Goal: Information Seeking & Learning: Find specific page/section

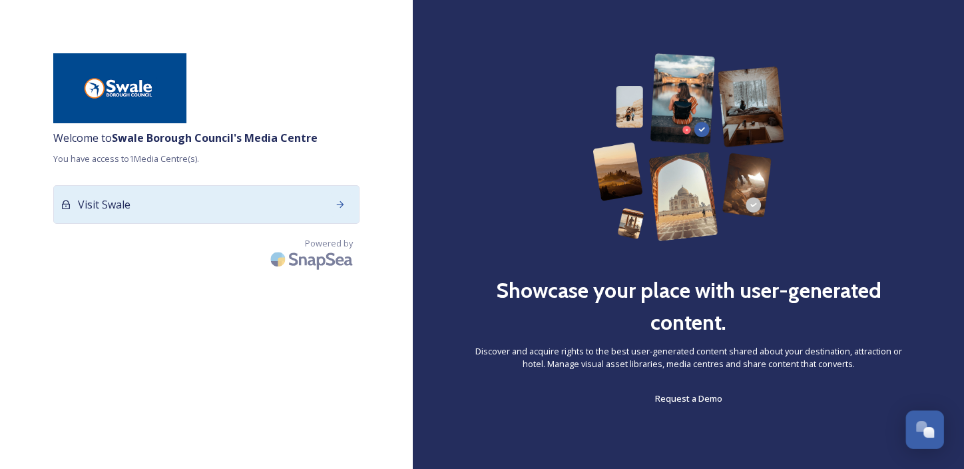
click at [339, 206] on icon at bounding box center [340, 204] width 11 height 11
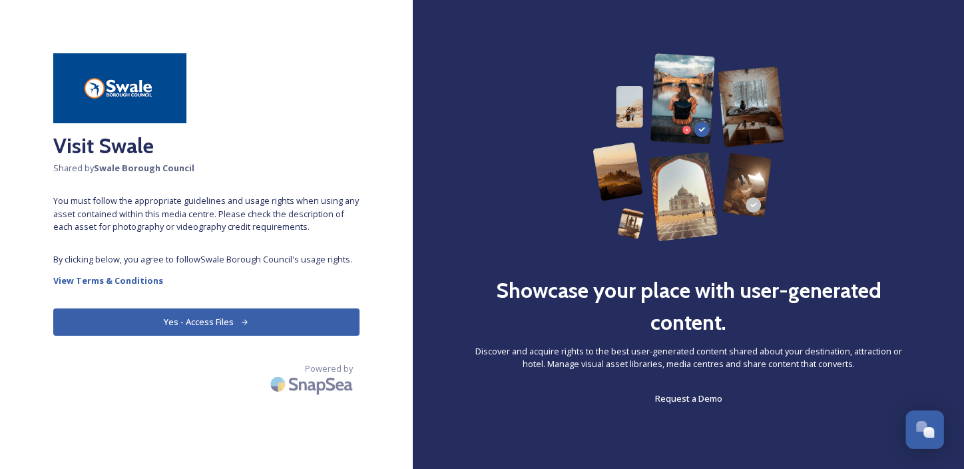
click at [210, 320] on button "Yes - Access Files" at bounding box center [206, 321] width 306 height 27
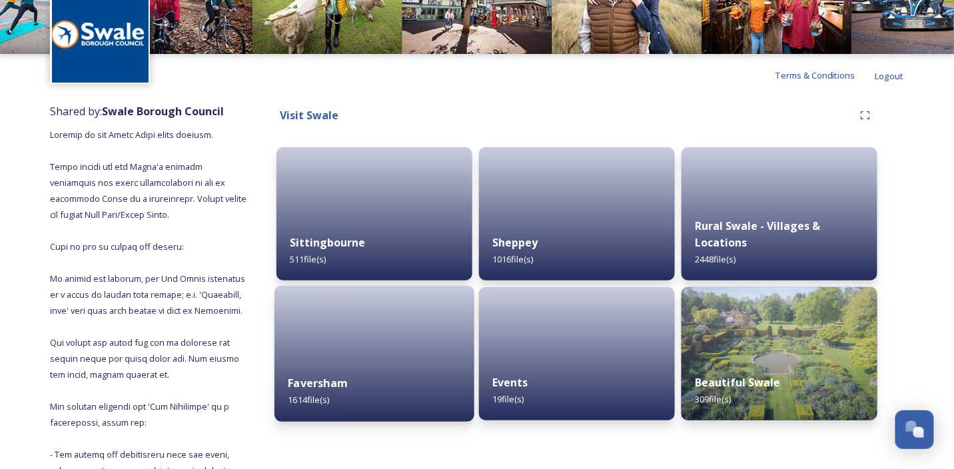
scroll to position [66, 0]
click at [386, 328] on div at bounding box center [374, 354] width 200 height 136
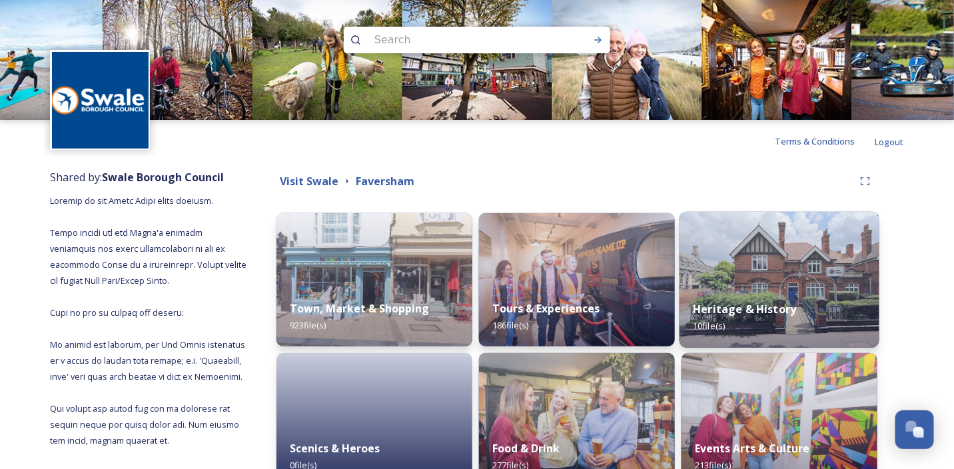
click at [801, 254] on img at bounding box center [779, 280] width 200 height 136
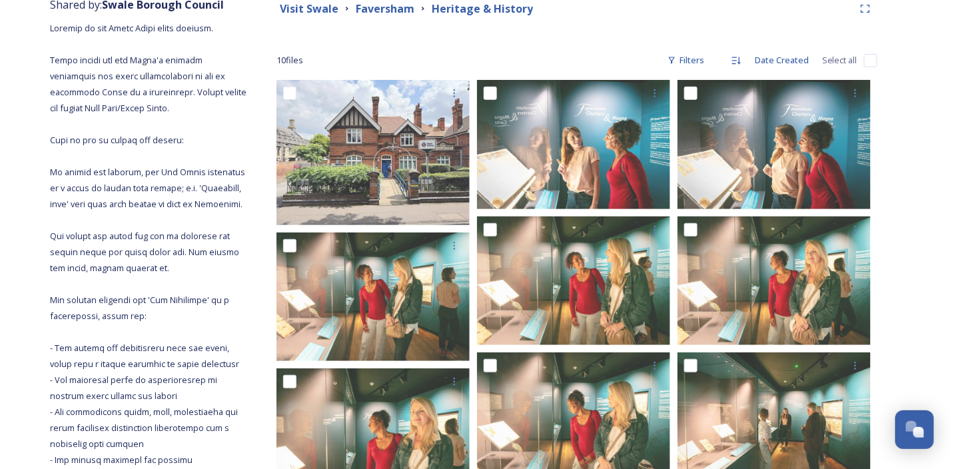
scroll to position [66, 0]
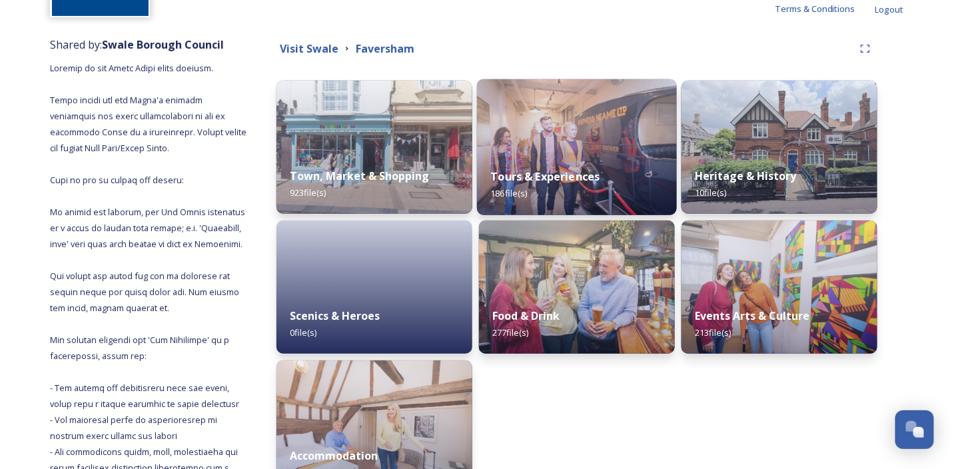
scroll to position [200, 0]
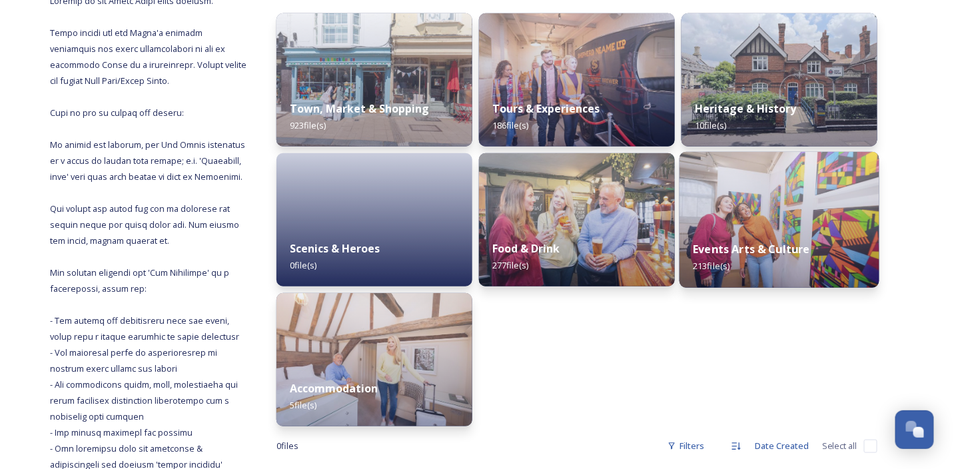
click at [744, 208] on img at bounding box center [779, 220] width 200 height 136
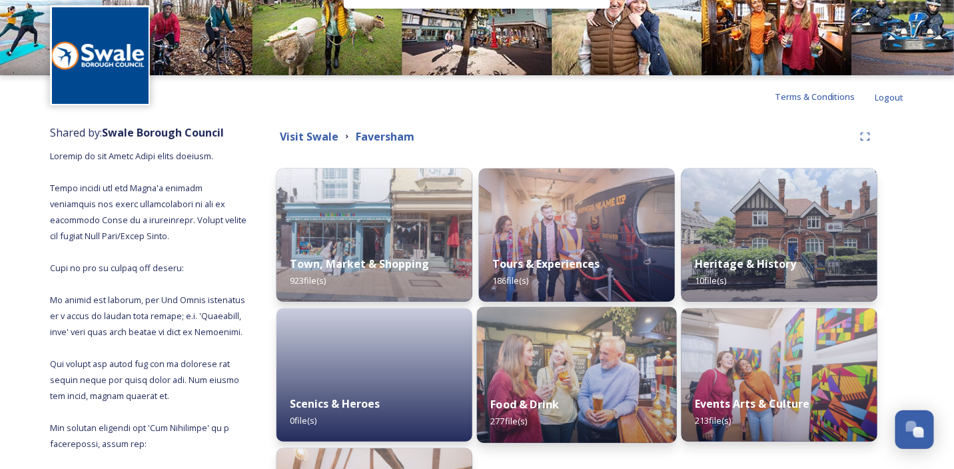
scroll to position [66, 0]
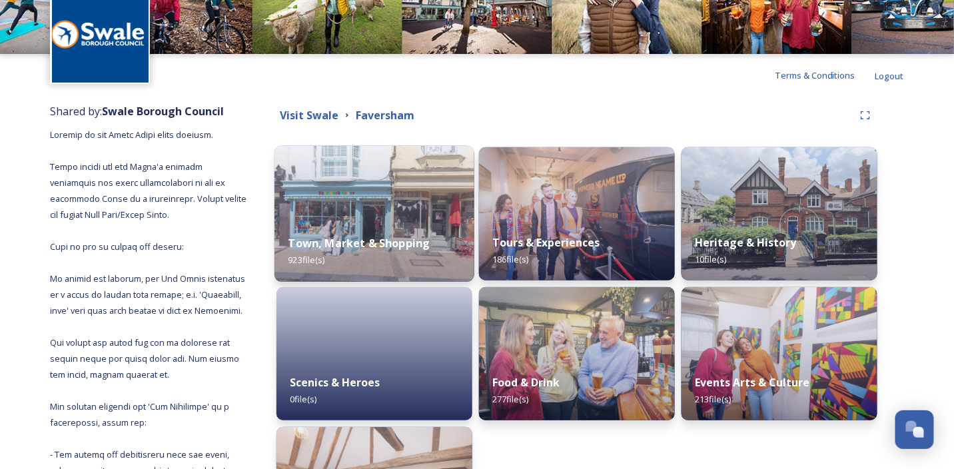
click at [395, 232] on div "Town, Market & Shopping 923 file(s)" at bounding box center [374, 251] width 200 height 61
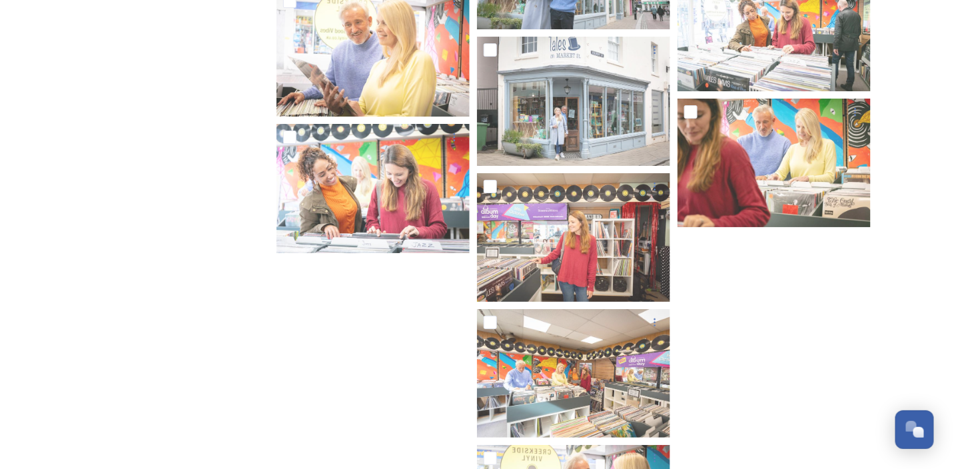
scroll to position [8470, 0]
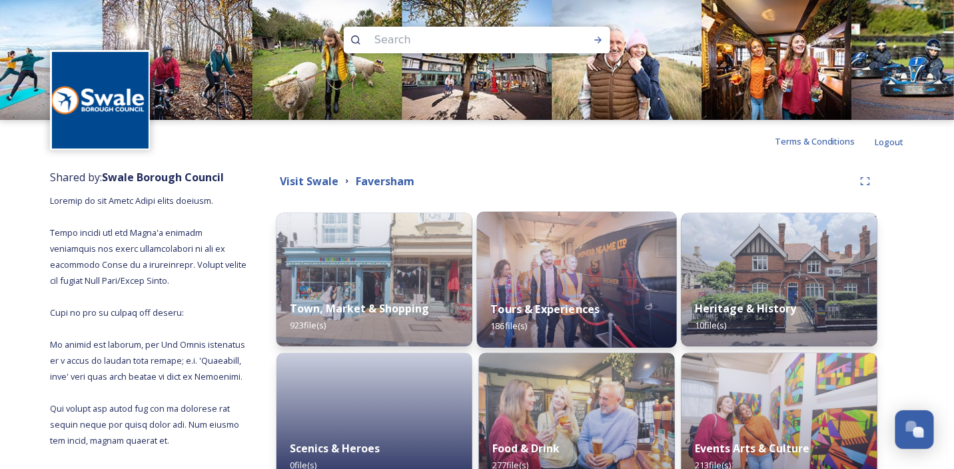
click at [584, 314] on strong "Tours & Experiences" at bounding box center [544, 309] width 109 height 15
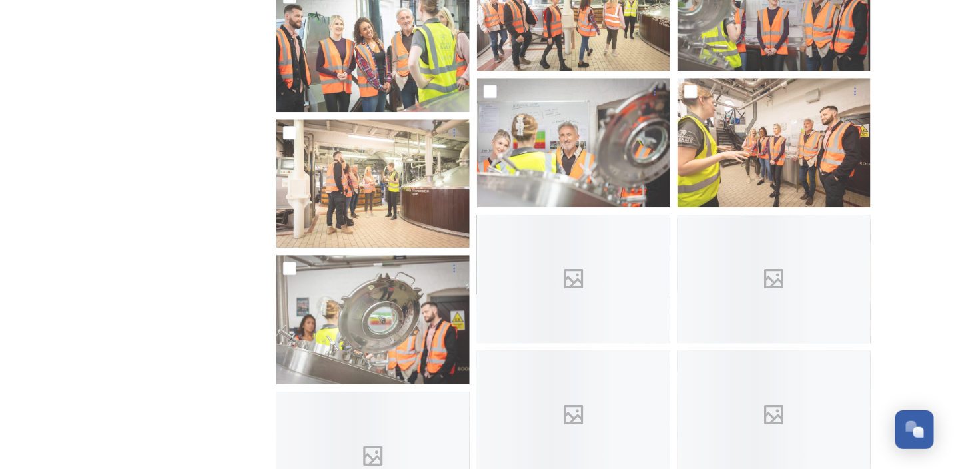
scroll to position [2772, 0]
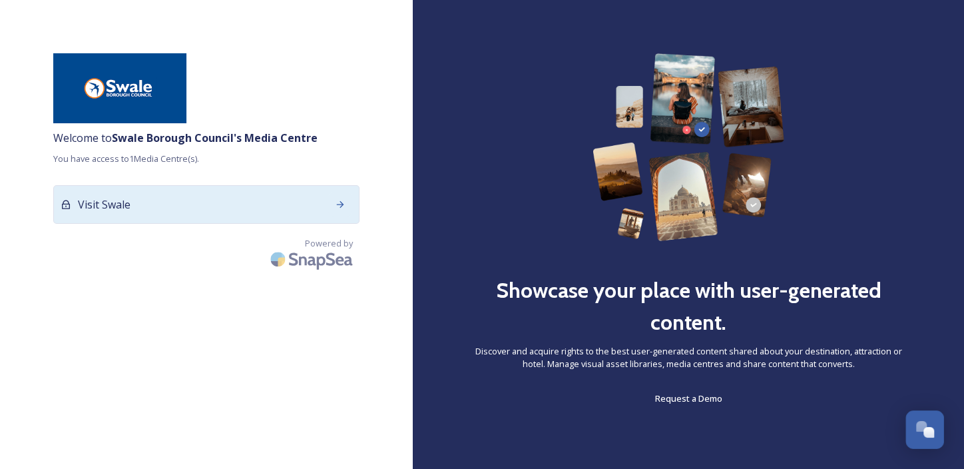
click at [342, 204] on icon at bounding box center [340, 204] width 7 height 7
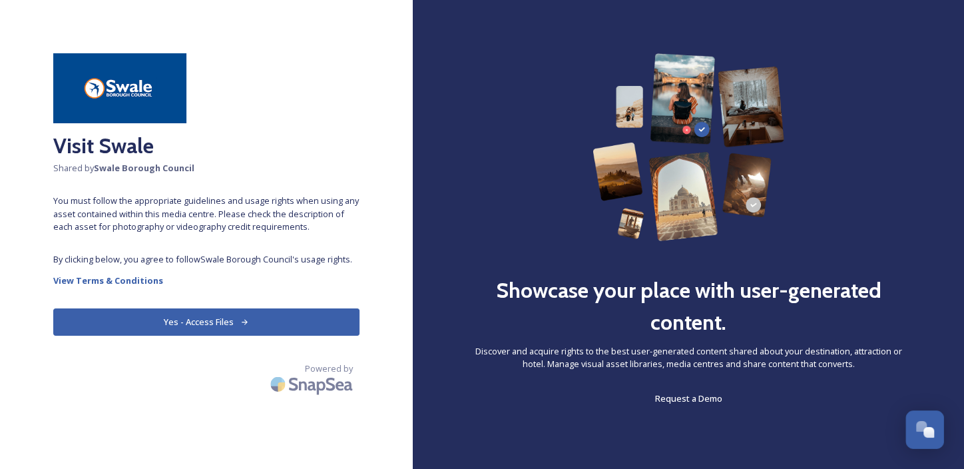
click at [293, 321] on button "Yes - Access Files" at bounding box center [206, 321] width 306 height 27
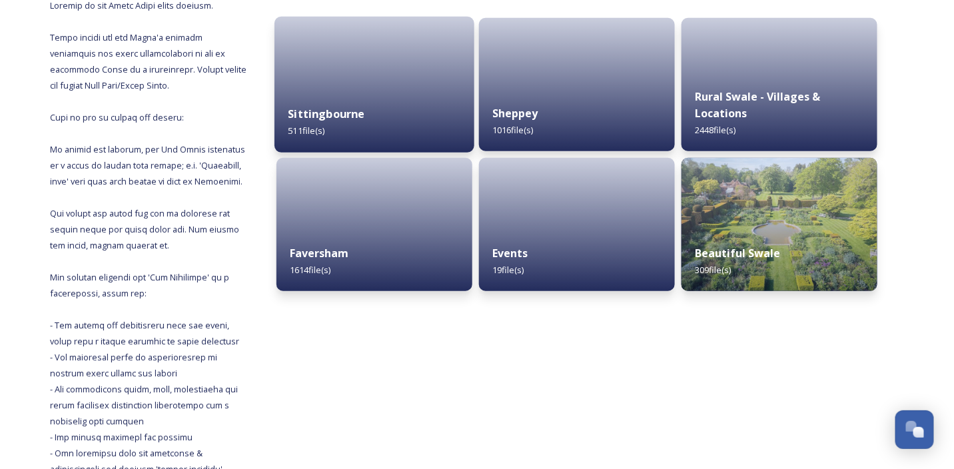
scroll to position [200, 0]
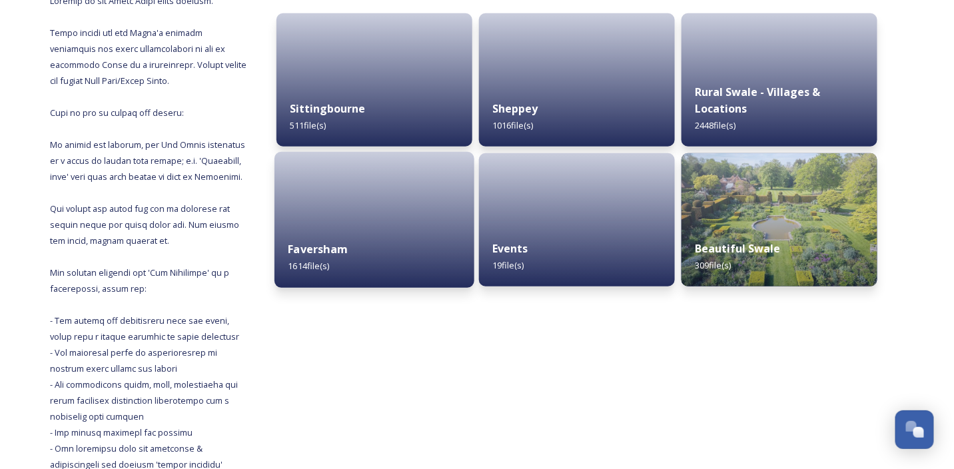
click at [397, 233] on div "Faversham 1614 file(s)" at bounding box center [374, 257] width 200 height 61
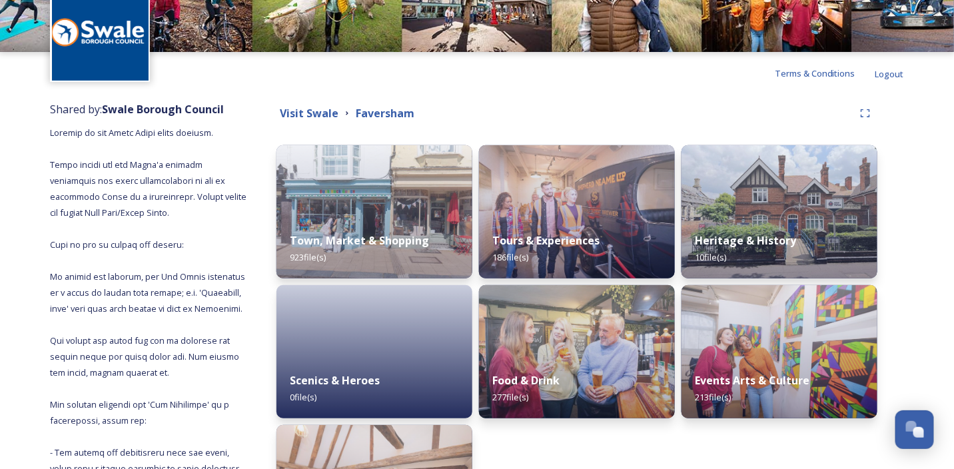
scroll to position [200, 0]
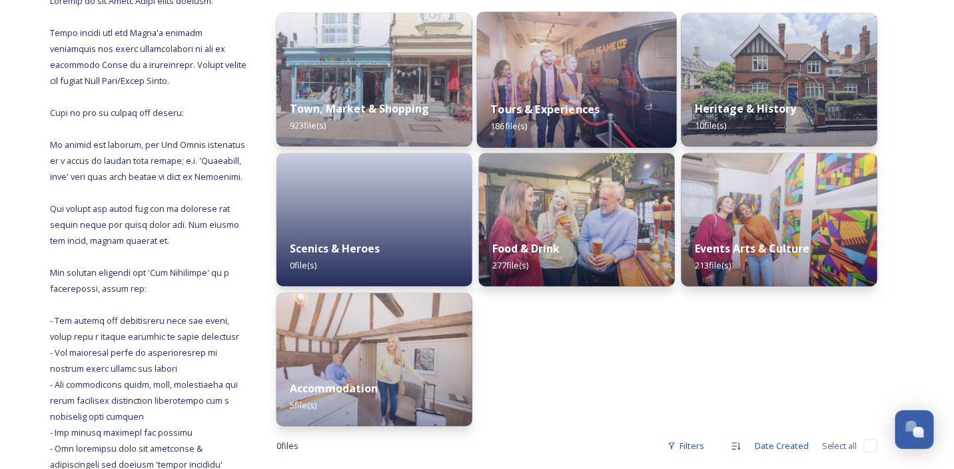
click at [591, 105] on strong "Tours & Experiences" at bounding box center [544, 109] width 109 height 15
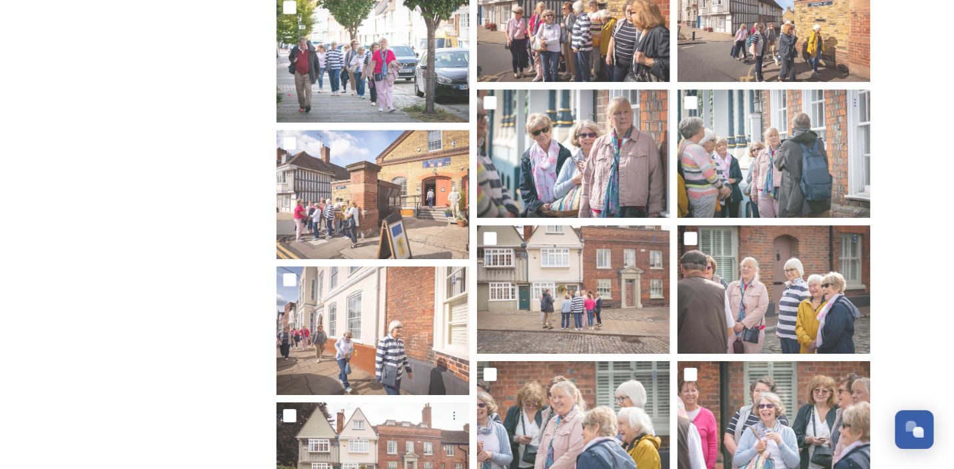
scroll to position [4265, 0]
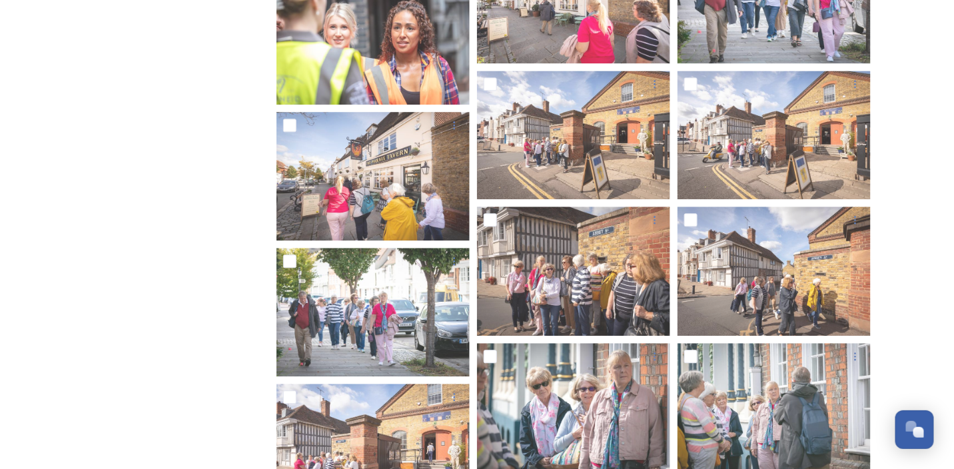
click at [950, 228] on div "Shared by: Swale Borough Council For any questions or assistance regarding the …" at bounding box center [477, 315] width 954 height 8835
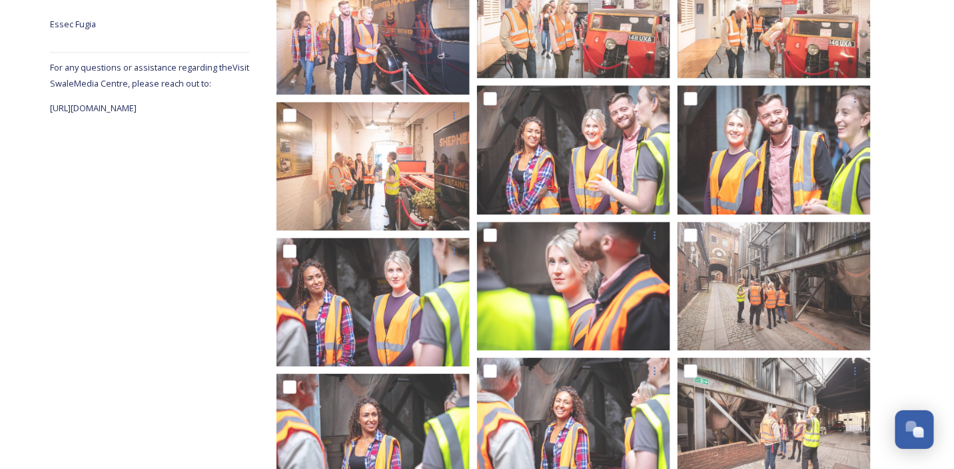
scroll to position [0, 0]
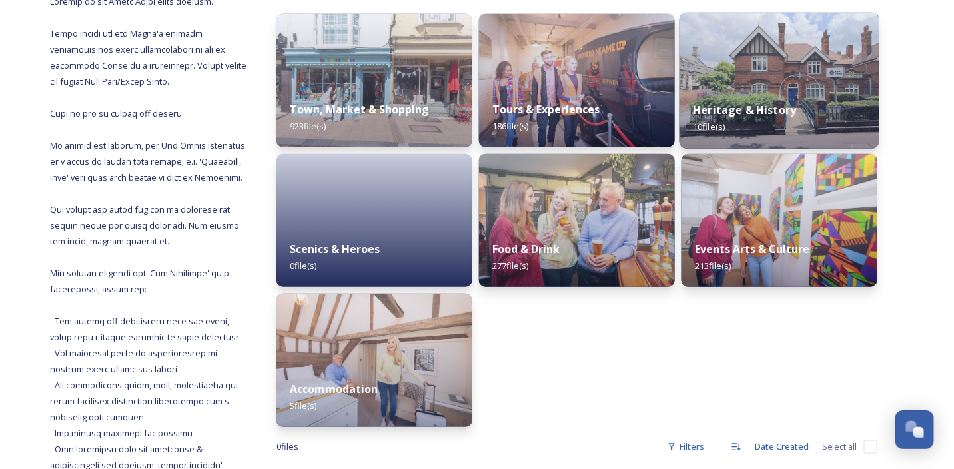
scroll to position [200, 0]
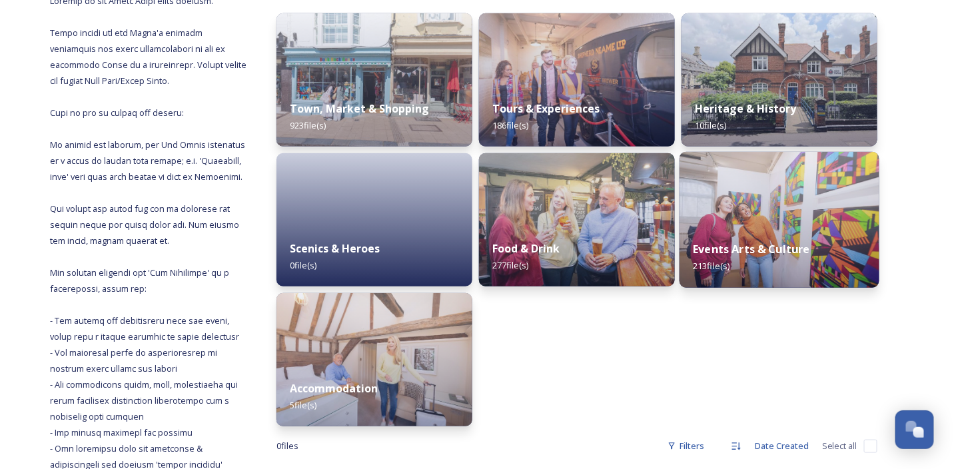
click at [771, 244] on strong "Events Arts & Culture" at bounding box center [751, 249] width 117 height 15
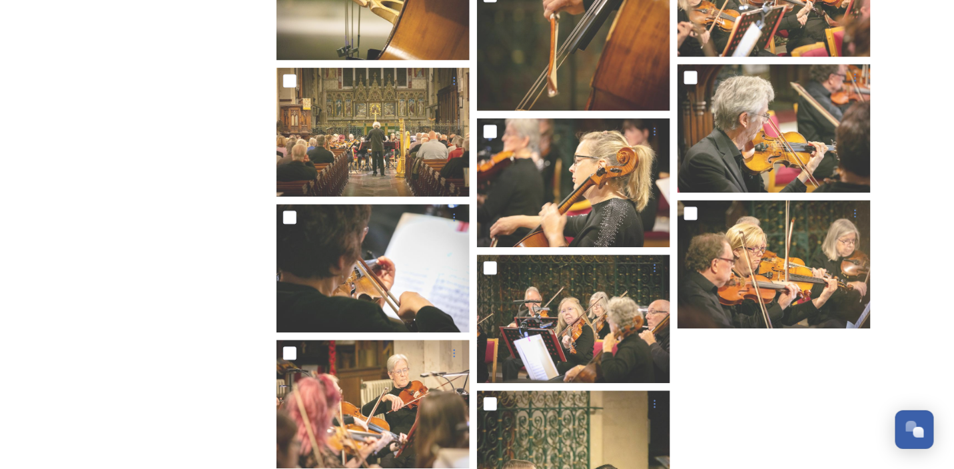
scroll to position [9750, 0]
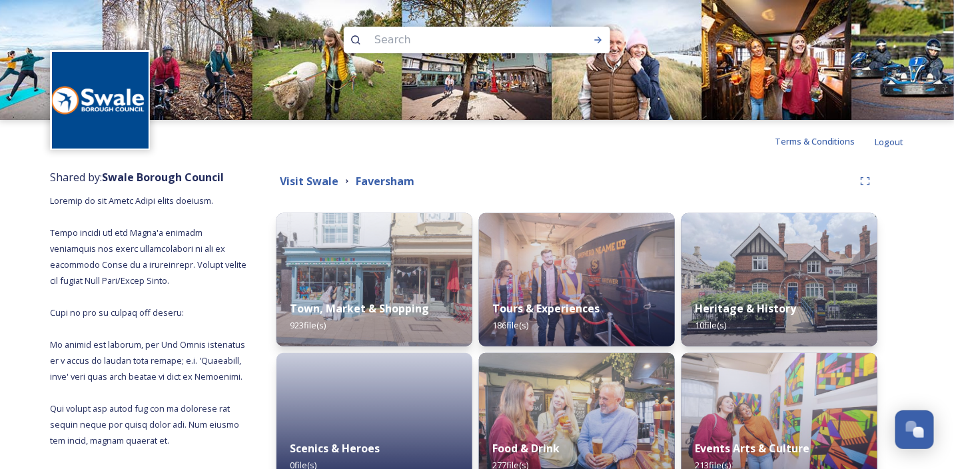
click at [412, 42] on input at bounding box center [459, 39] width 182 height 29
type input "boats"
type input "#"
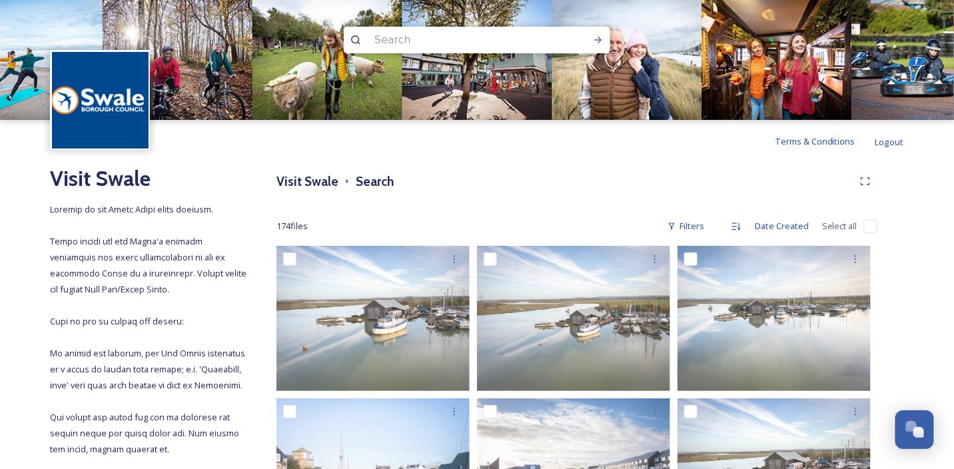
click at [413, 30] on input at bounding box center [459, 39] width 182 height 29
type input "pizza"
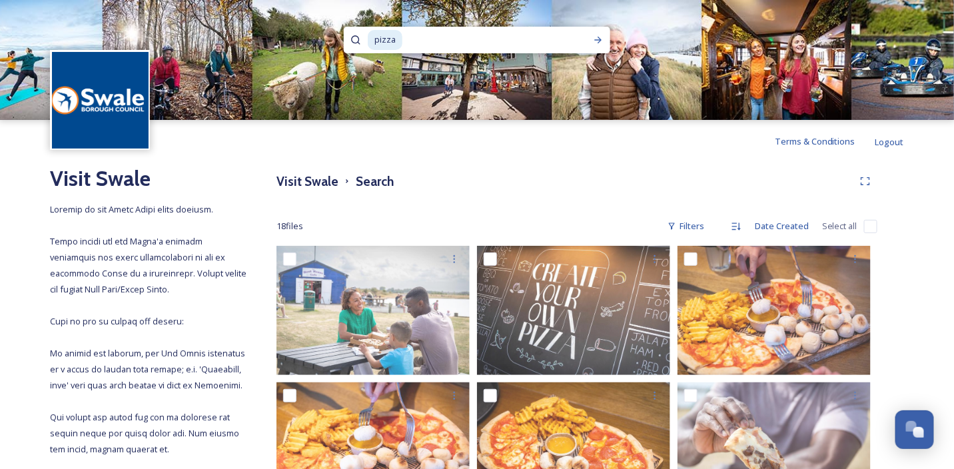
click at [444, 35] on input at bounding box center [486, 39] width 165 height 29
type input "p"
type input "wine"
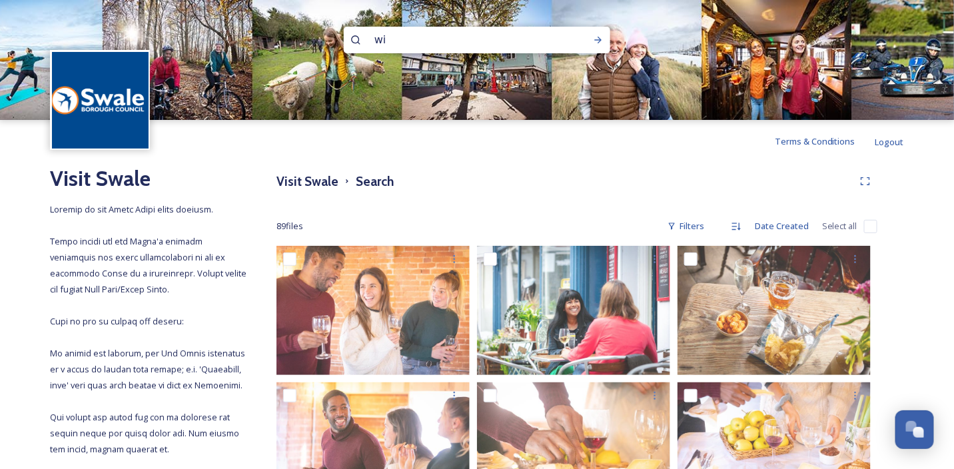
type input "w"
type input "standard quay"
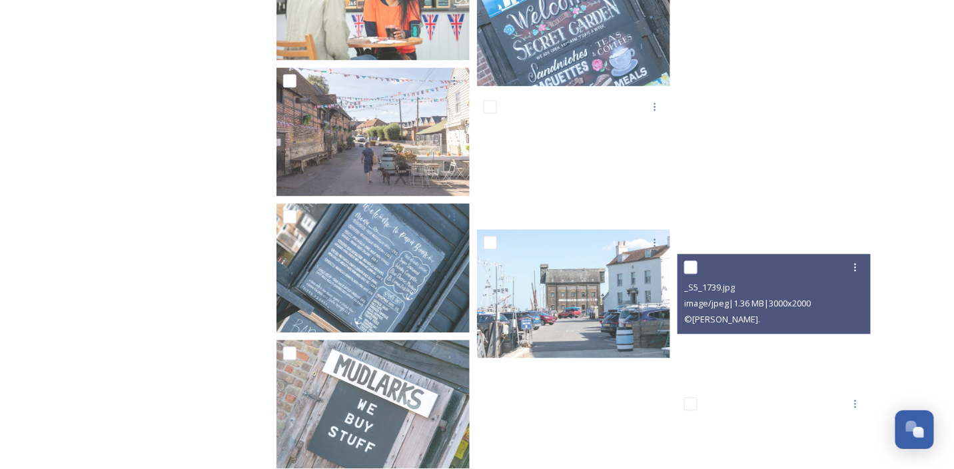
scroll to position [10696, 0]
